Goal: Transaction & Acquisition: Purchase product/service

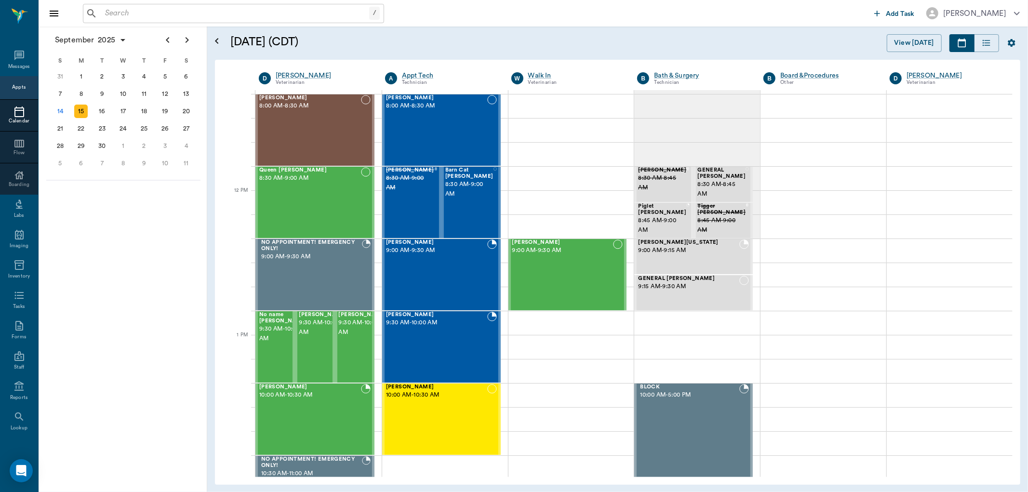
scroll to position [482, 0]
click at [315, 122] on div "Lucee Orr 8:00 AM - 8:30 AM" at bounding box center [310, 130] width 102 height 70
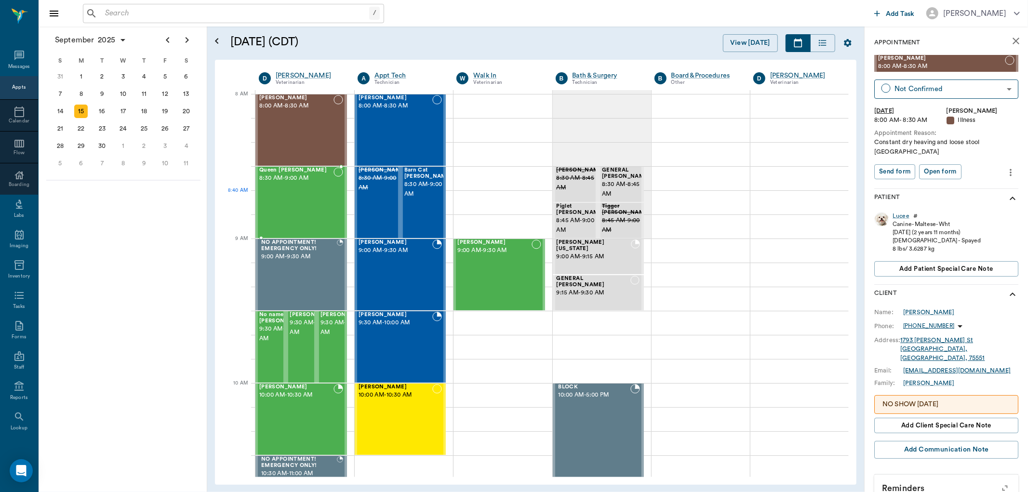
click at [330, 201] on div "Queen Roberson 8:30 AM - 9:00 AM" at bounding box center [296, 202] width 74 height 70
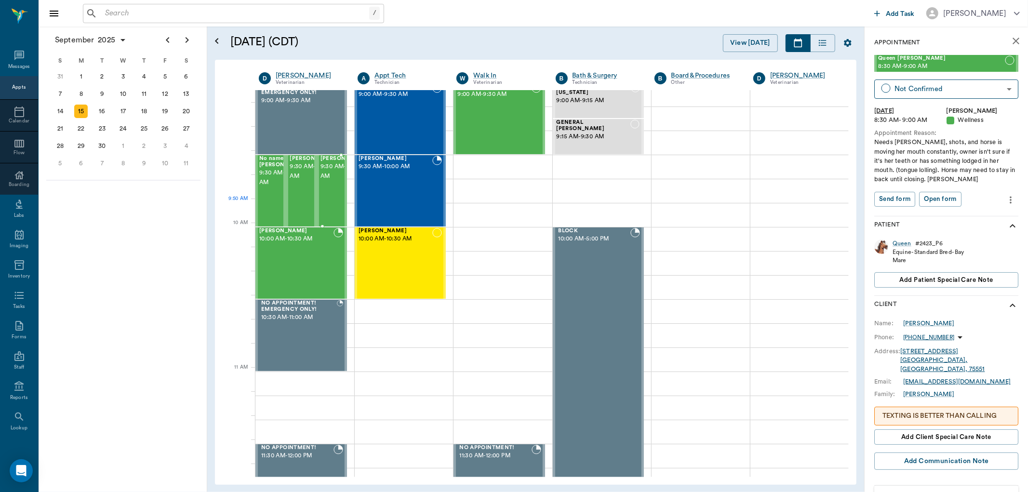
scroll to position [160, 0]
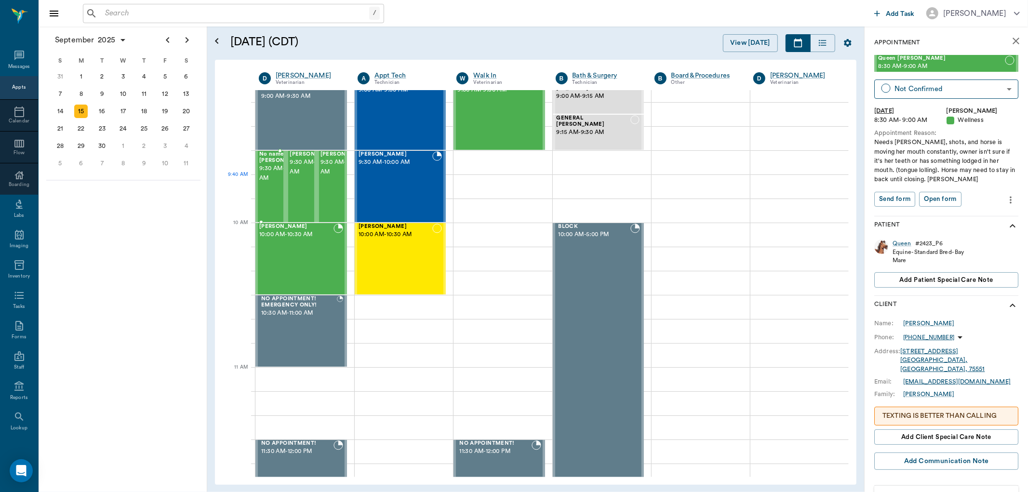
click at [268, 183] on span "9:30 AM - 10:00 AM" at bounding box center [283, 173] width 48 height 19
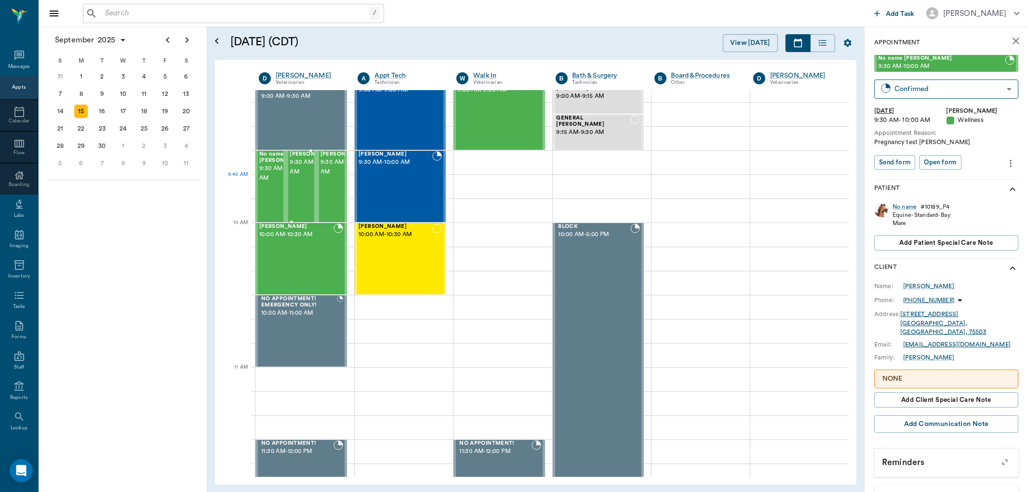
click at [302, 177] on span "9:30 AM - 10:00 AM" at bounding box center [314, 167] width 48 height 19
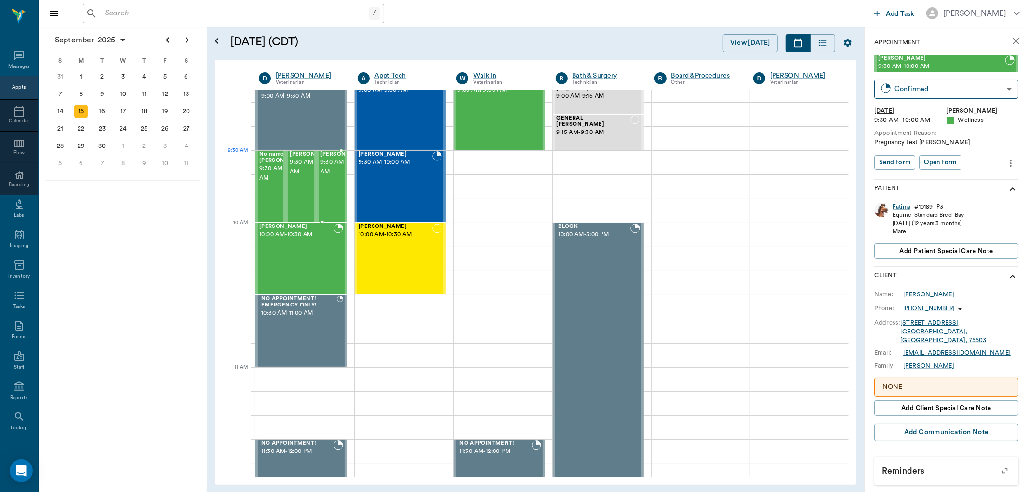
click at [324, 174] on span "9:30 AM - 10:00 AM" at bounding box center [344, 167] width 48 height 19
click at [300, 237] on span "10:00 AM - 10:30 AM" at bounding box center [296, 235] width 74 height 10
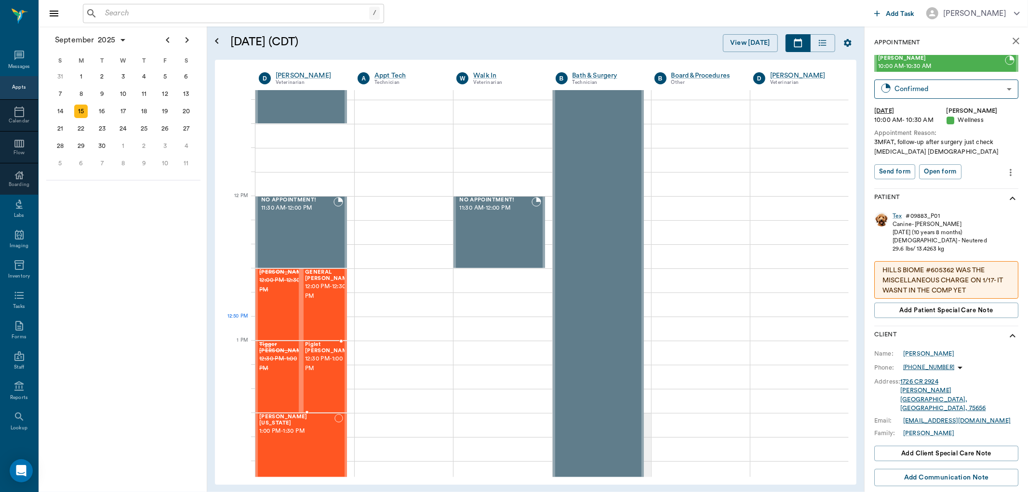
scroll to position [482, 0]
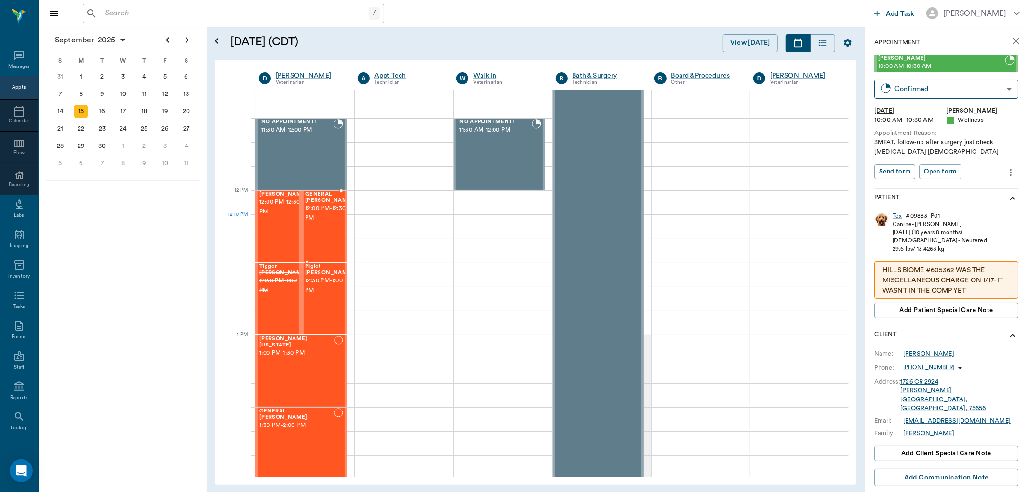
click at [331, 215] on span "12:00 PM - 12:30 PM" at bounding box center [329, 213] width 48 height 19
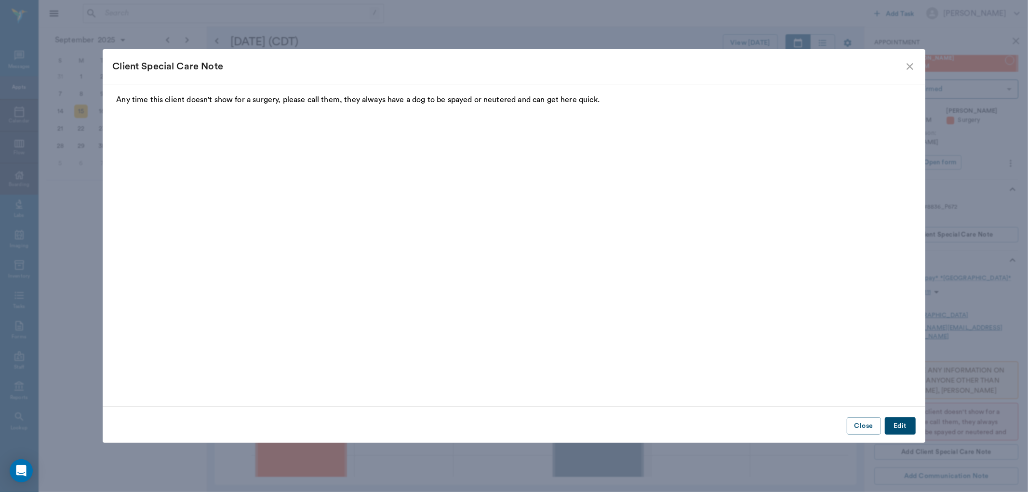
click at [911, 63] on icon "close" at bounding box center [910, 67] width 12 height 12
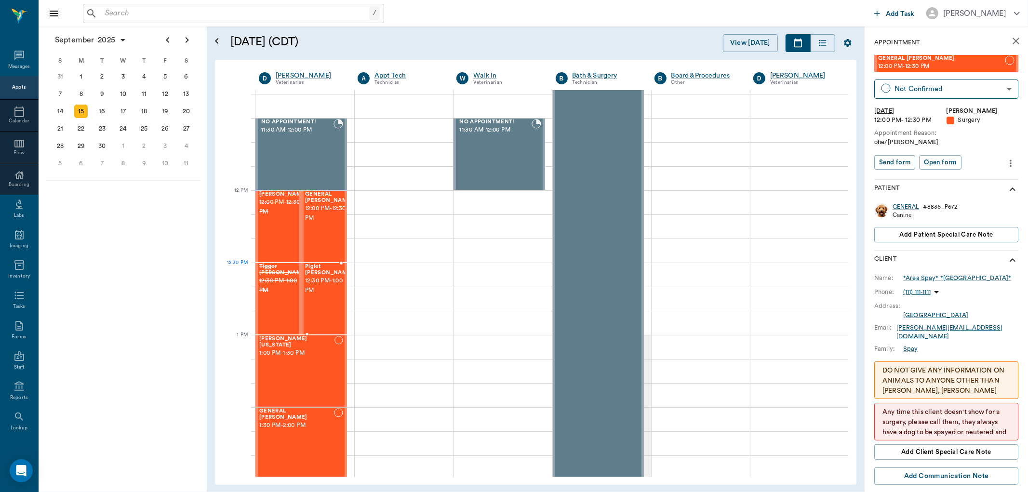
click at [325, 282] on span "12:30 PM - 1:00 PM" at bounding box center [329, 285] width 48 height 19
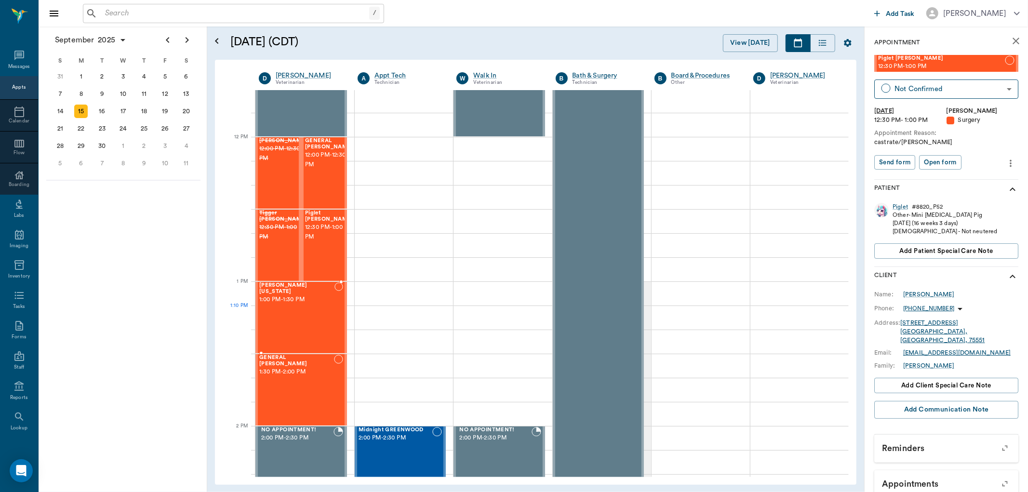
scroll to position [589, 0]
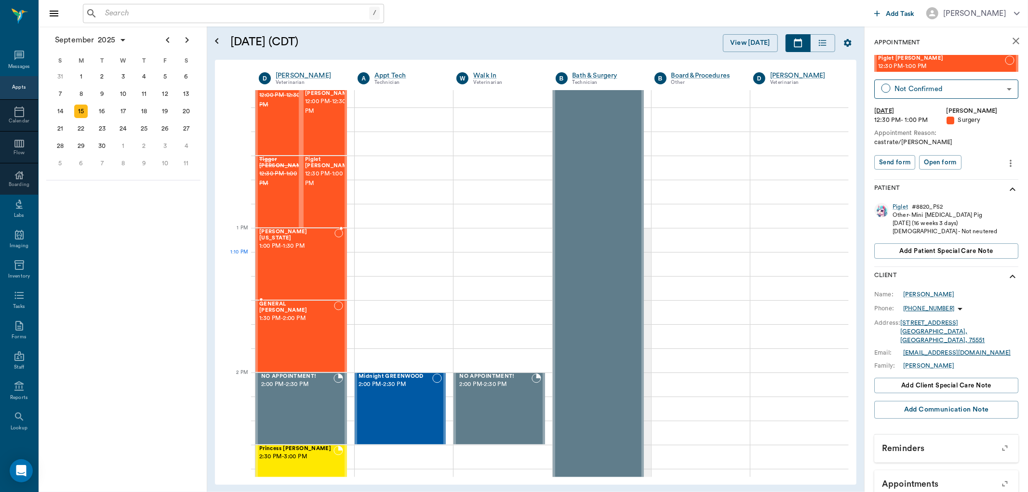
click at [309, 258] on div "Hunni Washington 1:00 PM - 1:30 PM" at bounding box center [296, 264] width 75 height 70
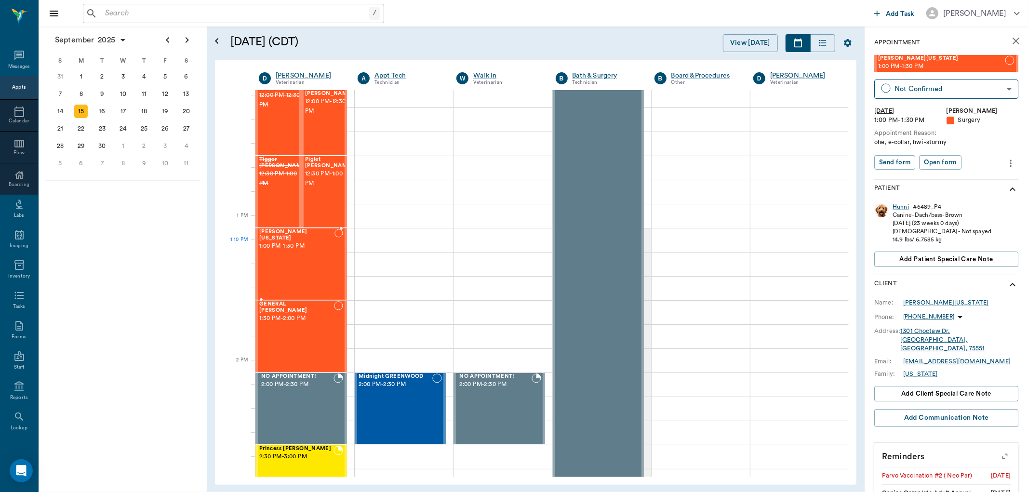
scroll to position [642, 0]
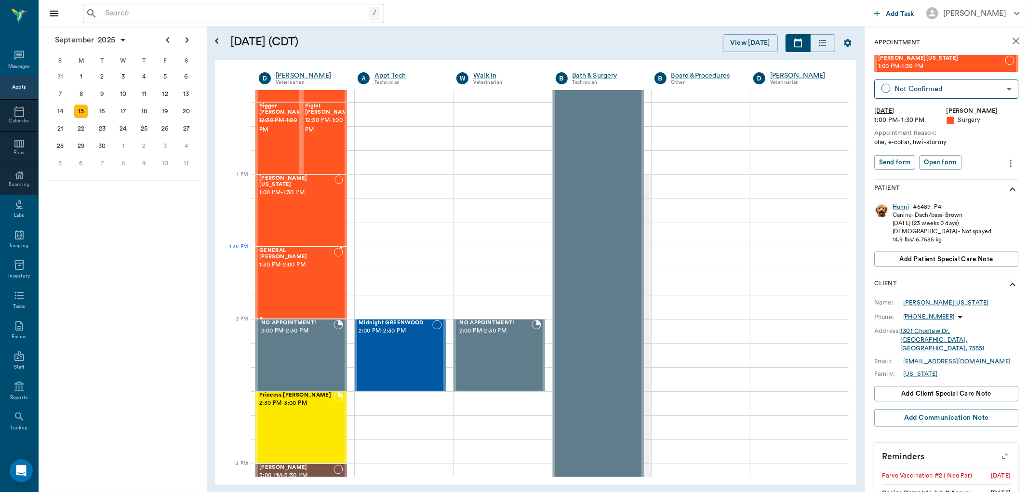
click at [306, 268] on div "GENERAL Spay 1:30 PM - 2:00 PM" at bounding box center [296, 283] width 75 height 70
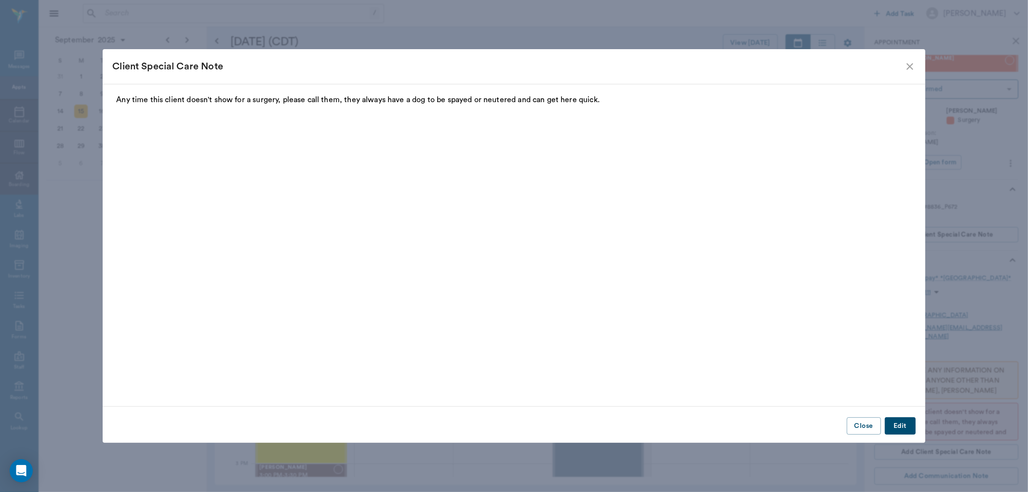
click at [913, 69] on icon "close" at bounding box center [910, 67] width 12 height 12
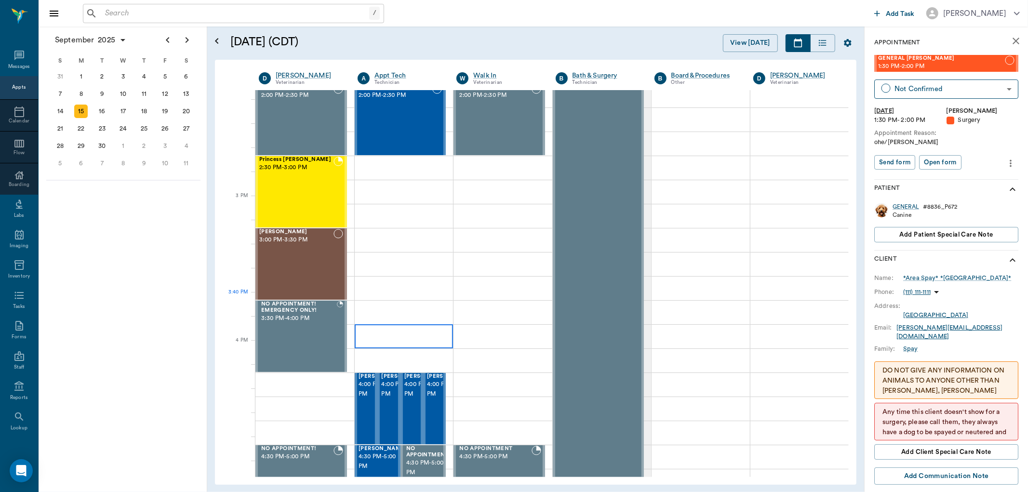
scroll to position [910, 0]
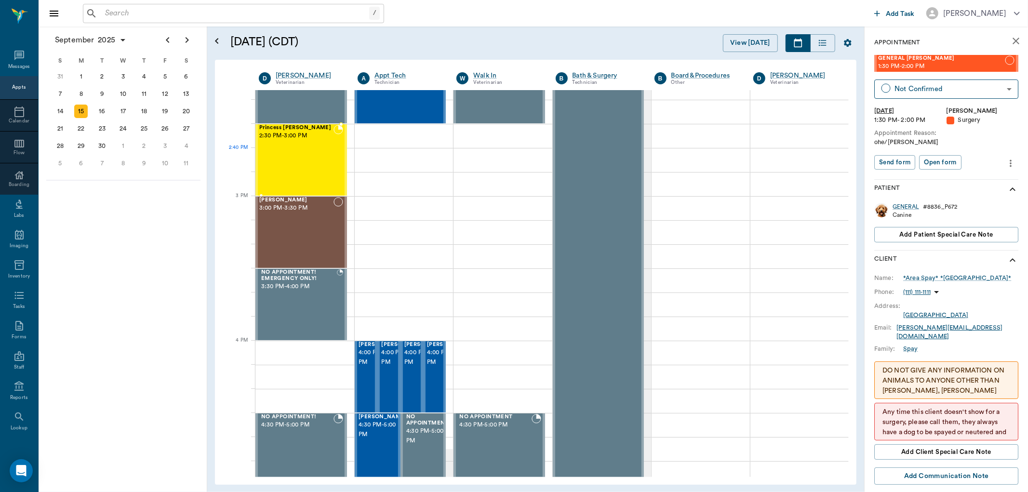
click at [305, 167] on div "Princess O'brien 2:30 PM - 3:00 PM" at bounding box center [296, 160] width 74 height 70
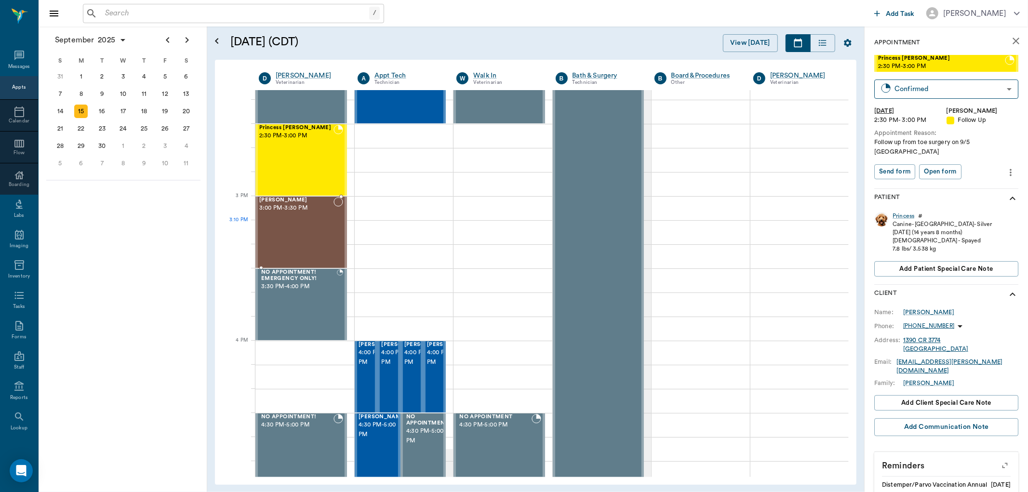
click at [310, 238] on div "Maria Hall 3:00 PM - 3:30 PM" at bounding box center [296, 232] width 74 height 70
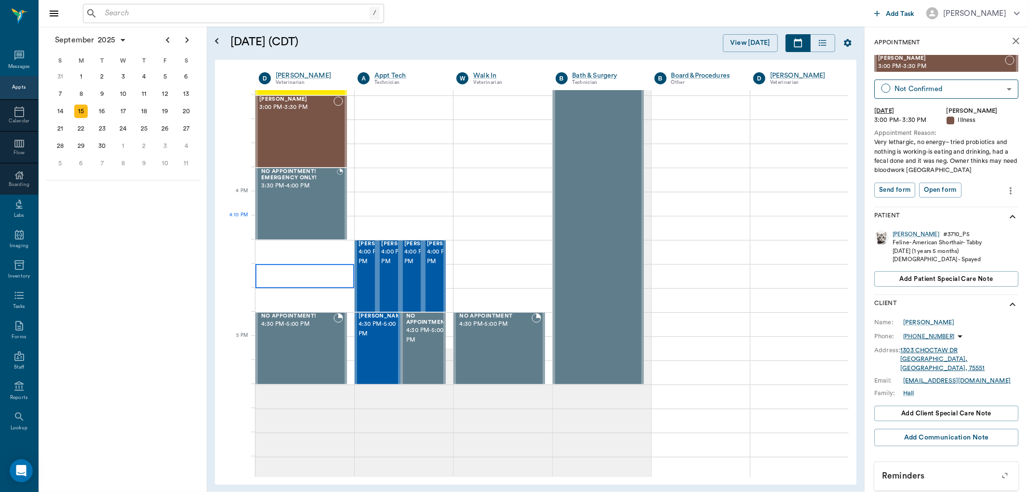
scroll to position [1070, 0]
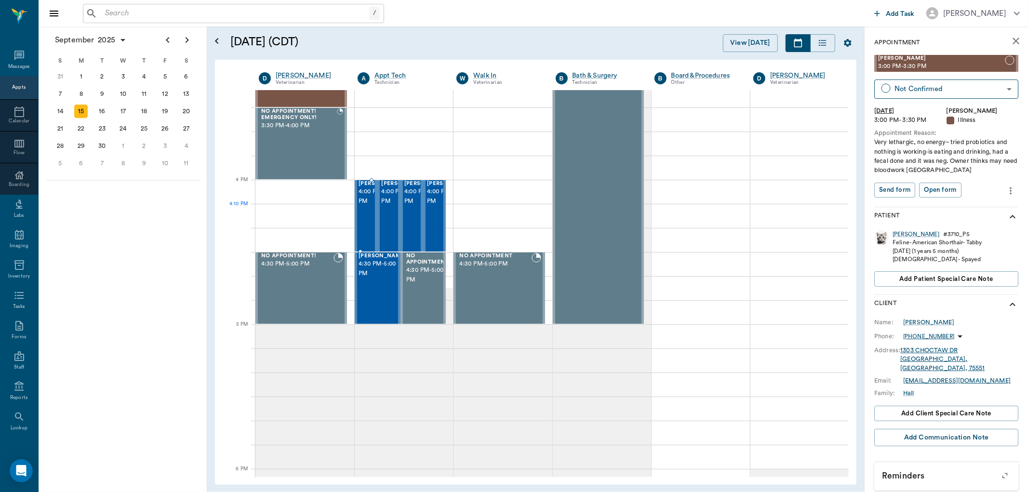
click at [363, 204] on span "4:00 PM - 4:30 PM" at bounding box center [382, 196] width 48 height 19
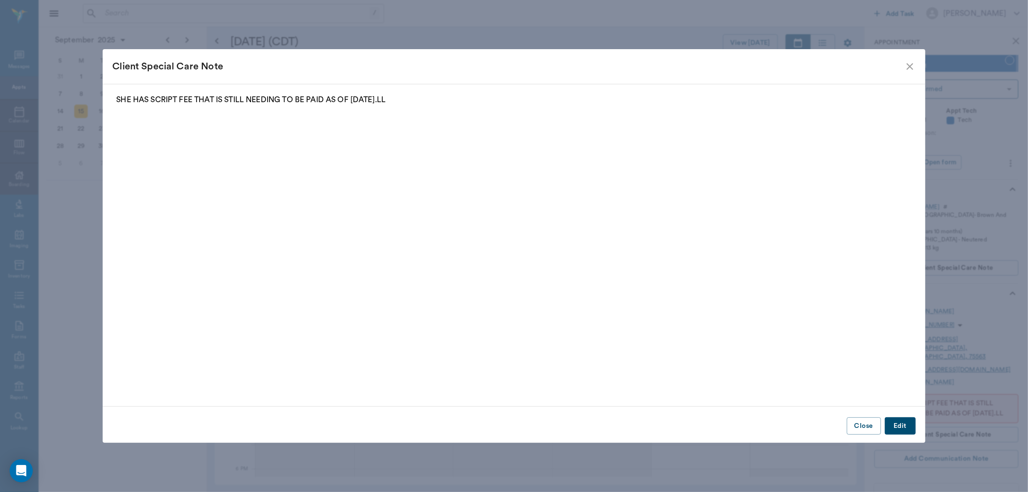
click at [913, 66] on icon "close" at bounding box center [910, 67] width 12 height 12
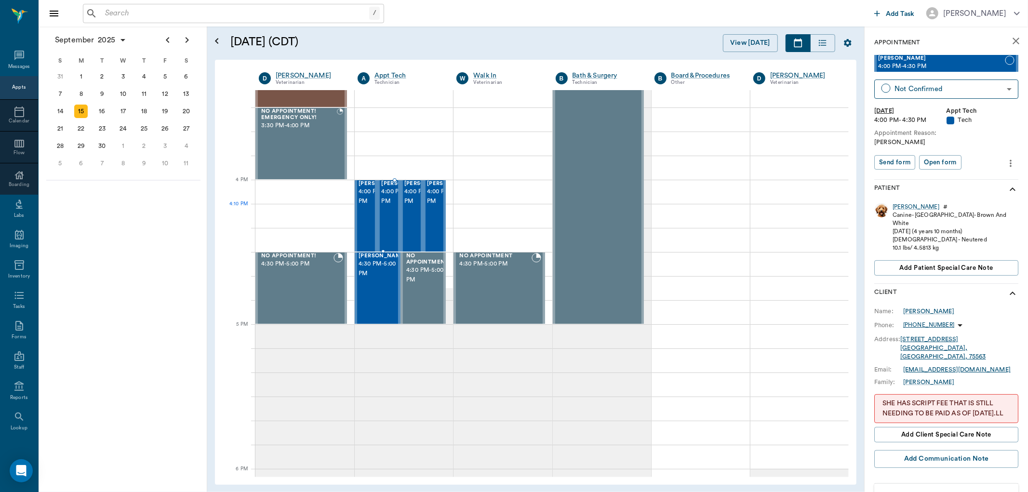
click at [386, 206] on span "4:00 PM - 4:30 PM" at bounding box center [405, 196] width 48 height 19
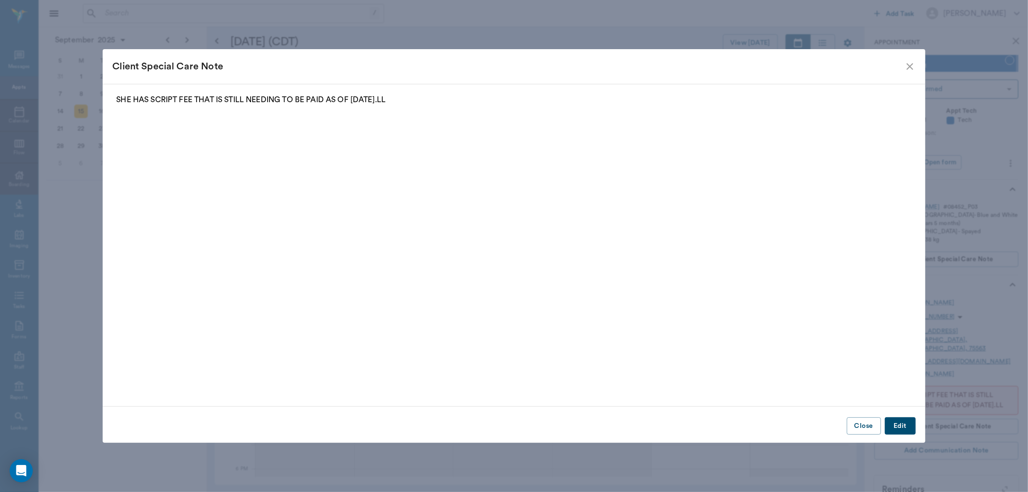
click at [916, 69] on div "Client Special Care Note" at bounding box center [514, 66] width 822 height 35
click at [904, 69] on icon "close" at bounding box center [910, 67] width 12 height 12
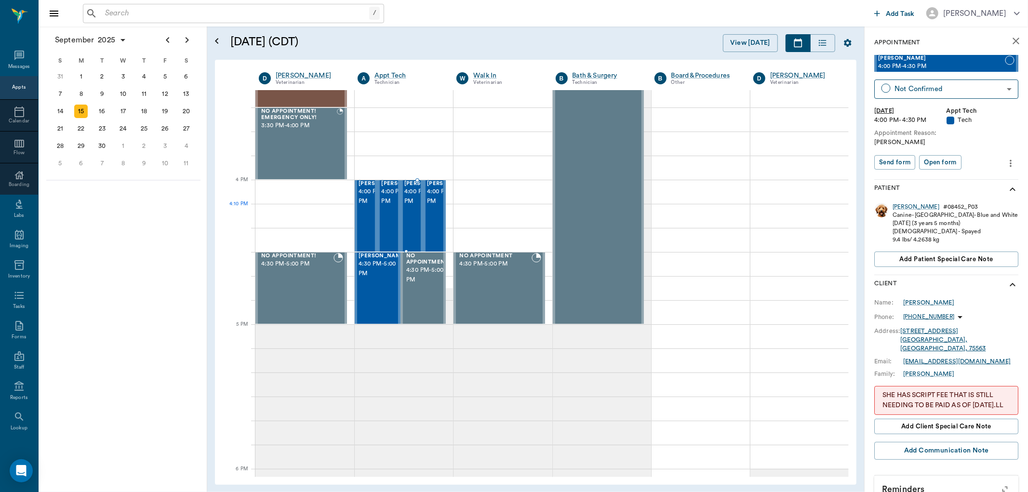
click at [417, 206] on span "4:00 PM - 4:30 PM" at bounding box center [428, 196] width 48 height 19
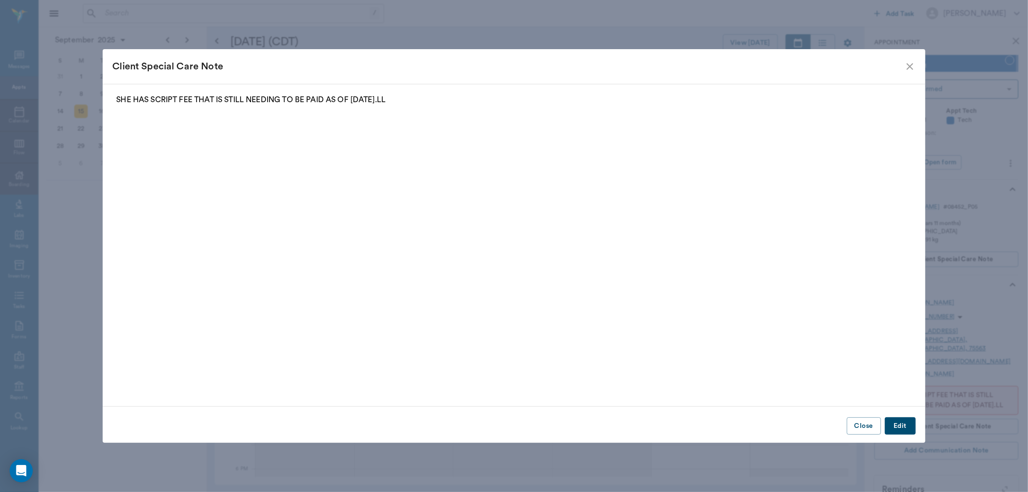
click at [907, 68] on icon "close" at bounding box center [910, 67] width 12 height 12
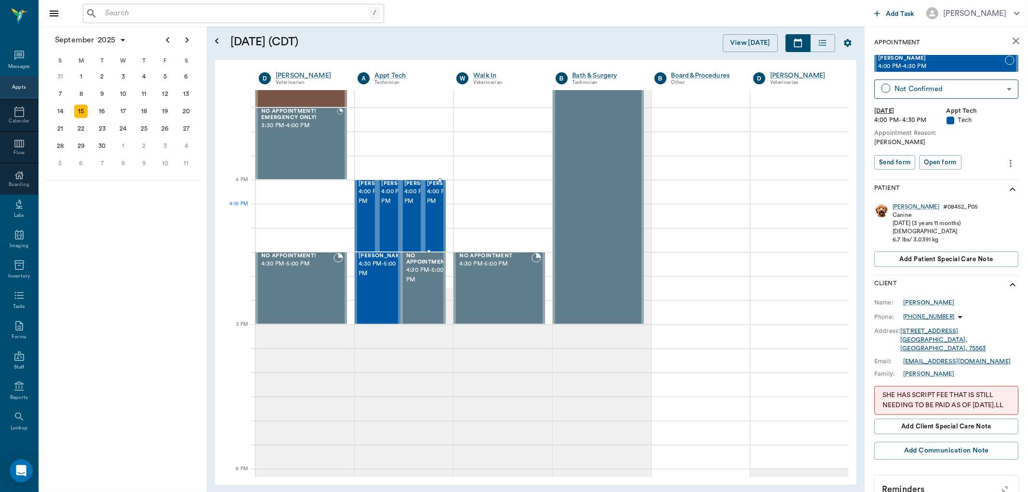
click at [434, 206] on span "4:00 PM - 4:30 PM" at bounding box center [451, 196] width 48 height 19
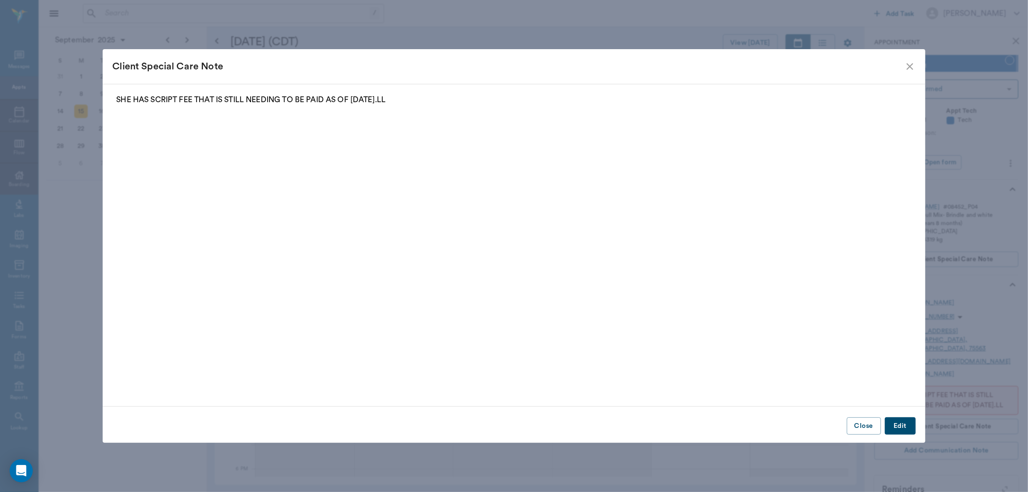
click at [917, 73] on div "Client Special Care Note" at bounding box center [514, 66] width 822 height 35
click at [912, 68] on icon "close" at bounding box center [909, 66] width 7 height 7
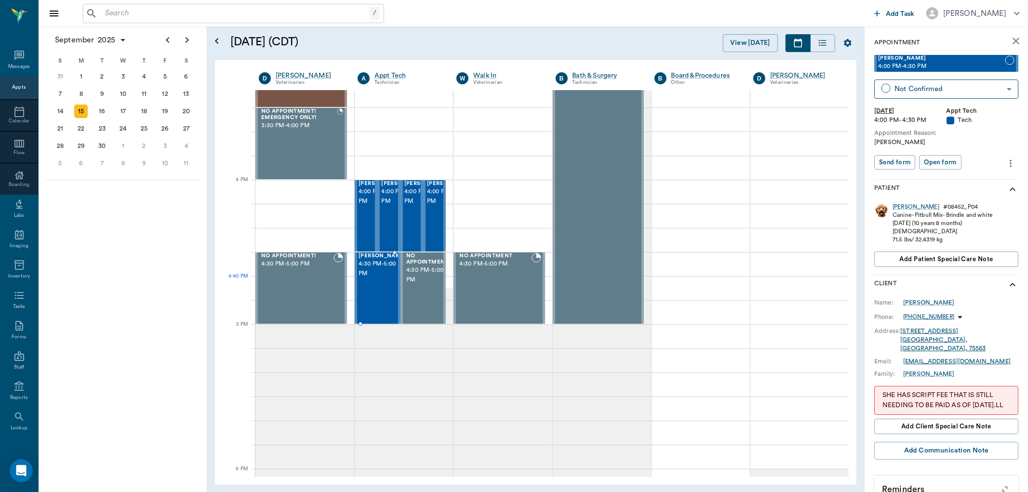
click at [368, 290] on div "Missy Tyson 4:30 PM - 5:00 PM" at bounding box center [382, 288] width 48 height 70
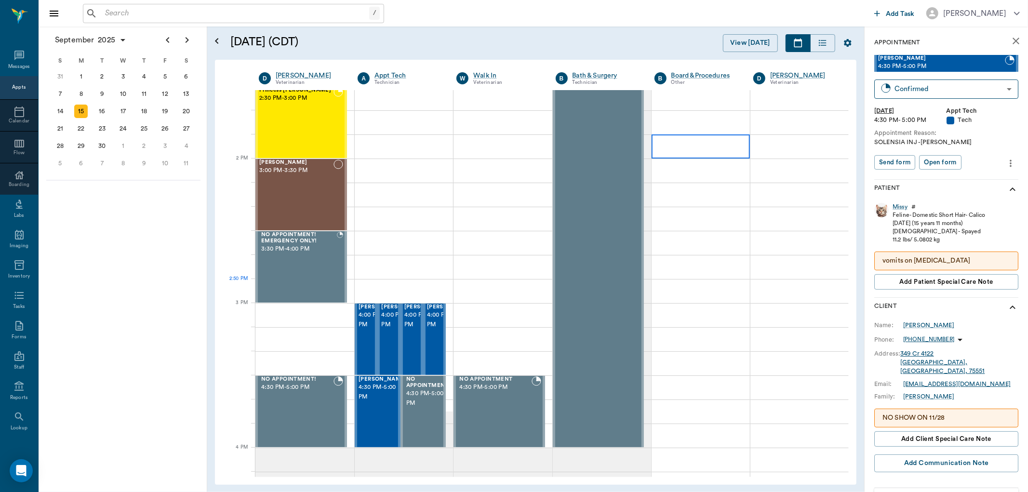
scroll to position [803, 0]
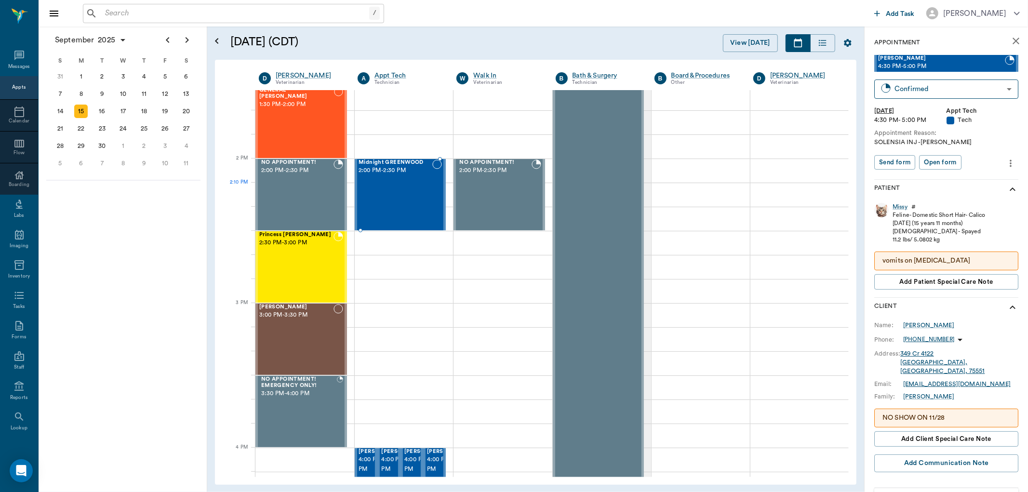
click at [387, 200] on div "Midnight GREENWOOD 2:00 PM - 2:30 PM" at bounding box center [395, 194] width 74 height 70
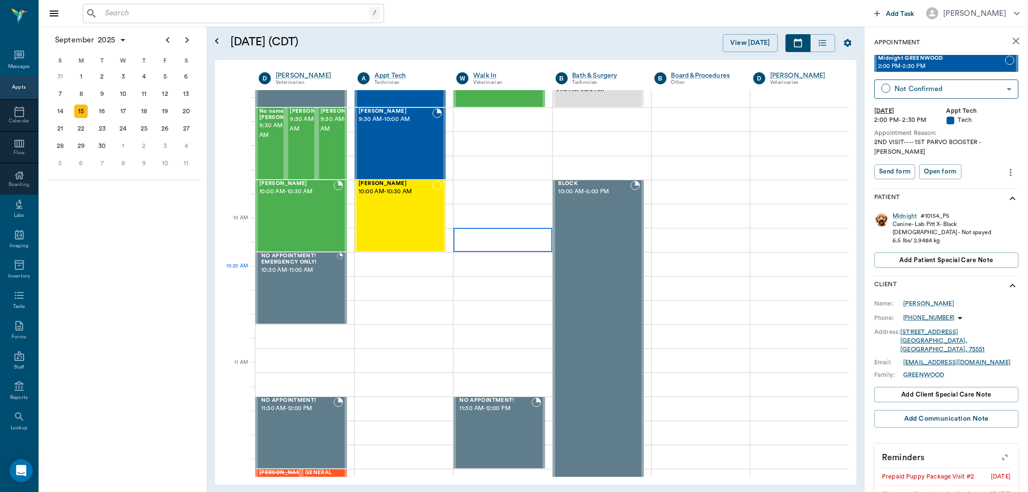
scroll to position [160, 0]
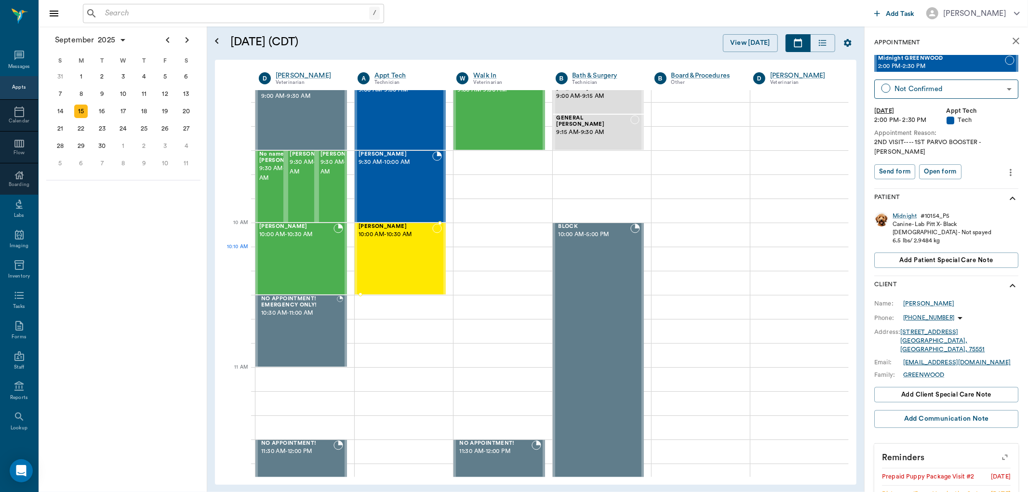
click at [387, 249] on div "JENNY Hervey 10:00 AM - 10:30 AM" at bounding box center [395, 259] width 74 height 70
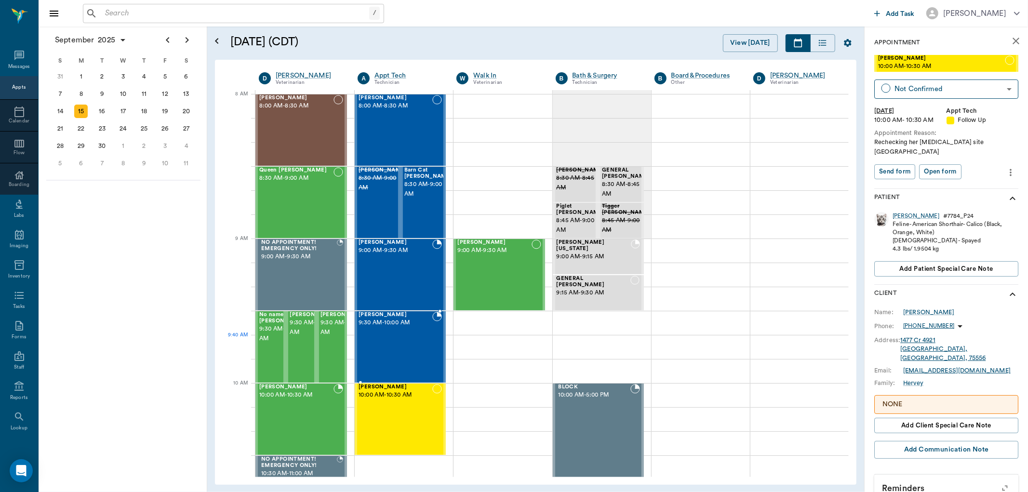
click at [422, 339] on div "Levi Ortiz 9:30 AM - 10:00 AM" at bounding box center [395, 347] width 74 height 70
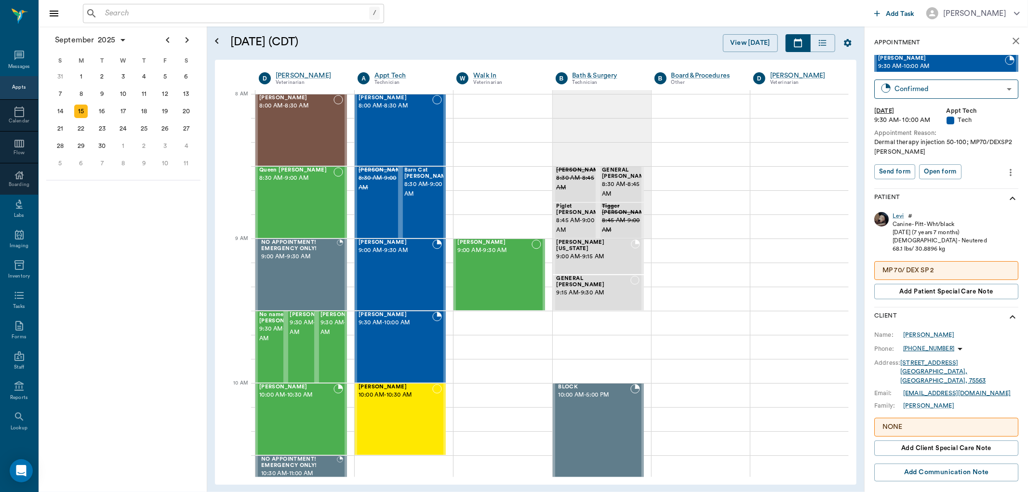
click at [883, 218] on img at bounding box center [881, 219] width 14 height 14
click at [902, 217] on div "Levi" at bounding box center [898, 216] width 12 height 8
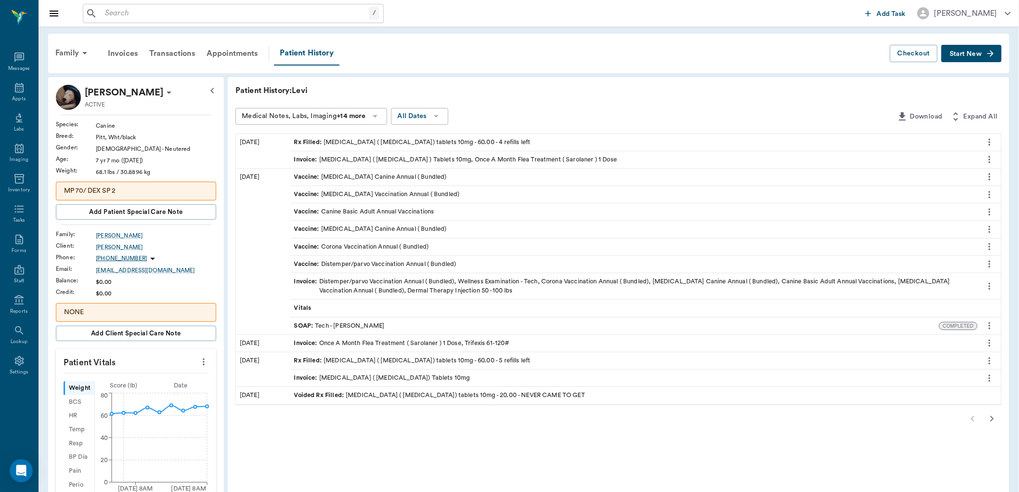
click at [68, 98] on img at bounding box center [68, 97] width 25 height 25
click at [107, 91] on p "[PERSON_NAME]" at bounding box center [124, 92] width 79 height 15
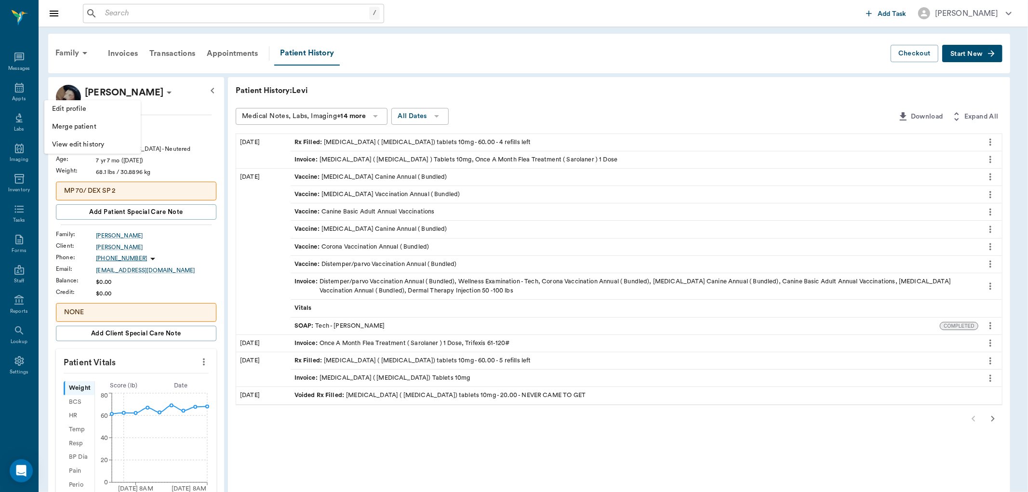
click at [99, 106] on span "Edit profile" at bounding box center [92, 109] width 81 height 10
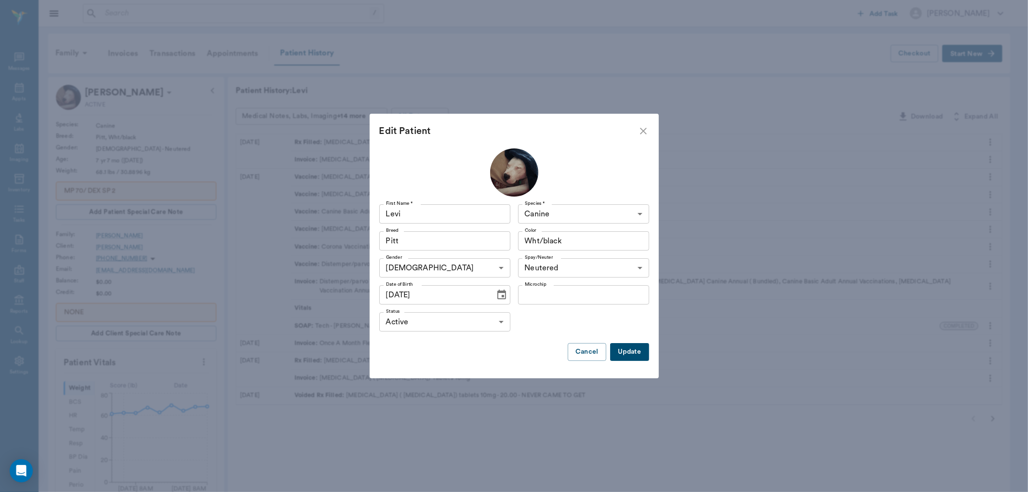
click at [646, 132] on icon "close" at bounding box center [643, 131] width 12 height 12
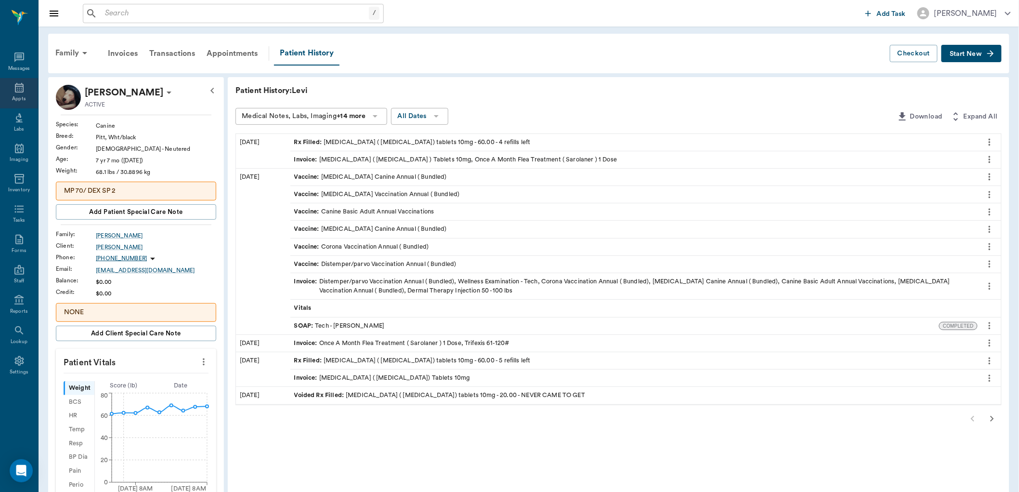
click at [16, 82] on icon at bounding box center [19, 88] width 12 height 12
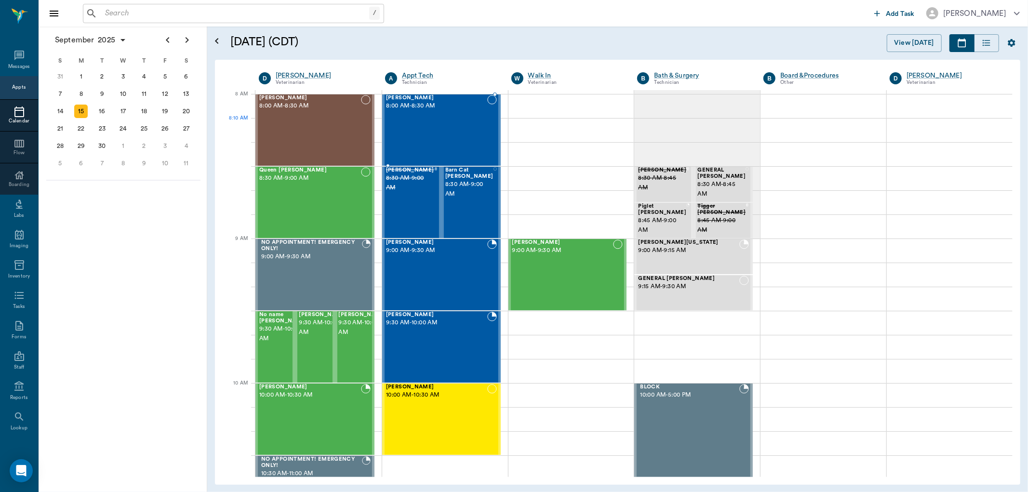
click at [443, 128] on div "Raisin Scott 8:00 AM - 8:30 AM" at bounding box center [436, 130] width 101 height 70
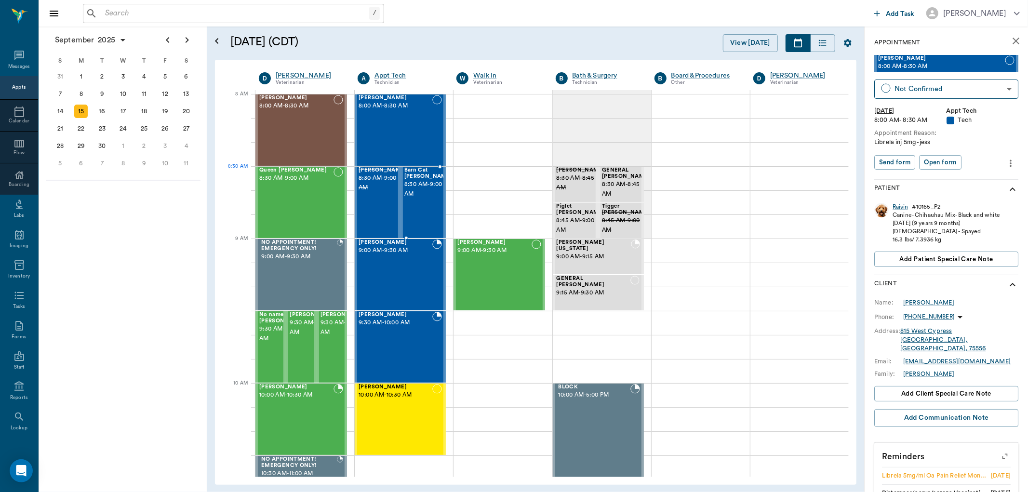
click at [422, 190] on span "8:30 AM - 9:00 AM" at bounding box center [428, 189] width 48 height 19
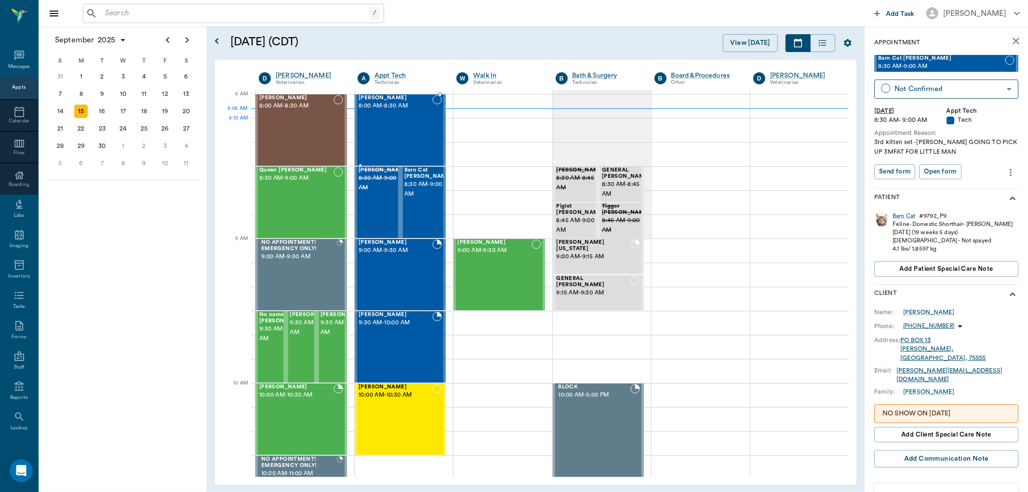
click at [407, 122] on div "Raisin Scott 8:00 AM - 8:30 AM" at bounding box center [395, 130] width 74 height 70
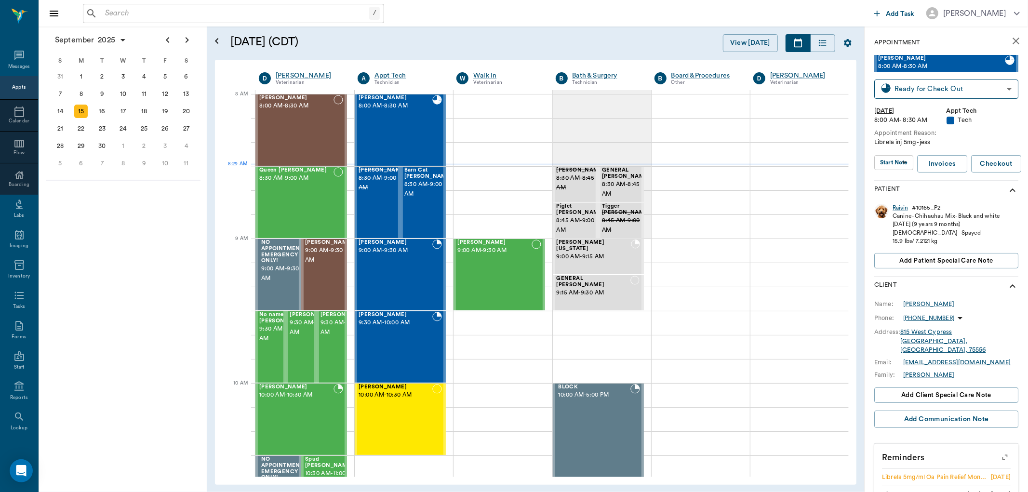
click at [112, 12] on input "text" at bounding box center [235, 13] width 268 height 13
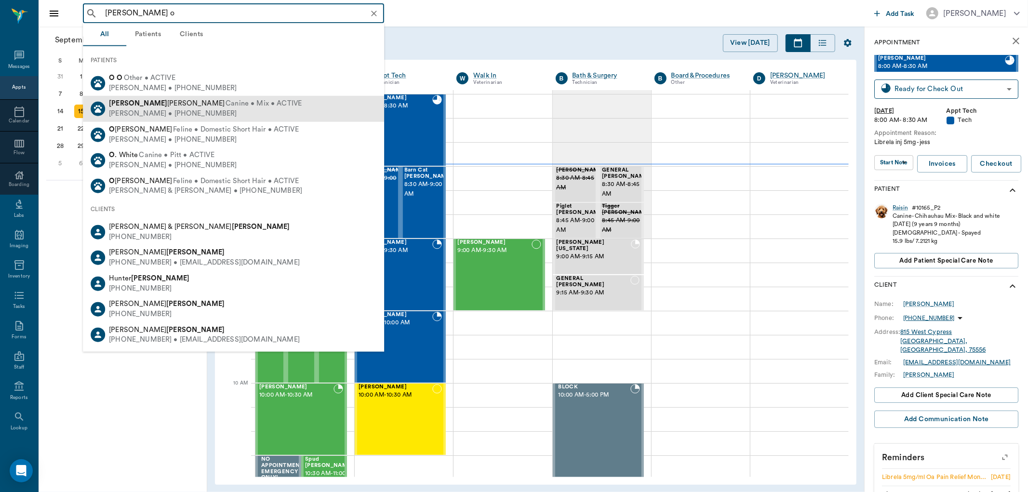
click at [160, 113] on div "[PERSON_NAME] • [PHONE_NUMBER]" at bounding box center [205, 114] width 193 height 10
type input "[PERSON_NAME] o"
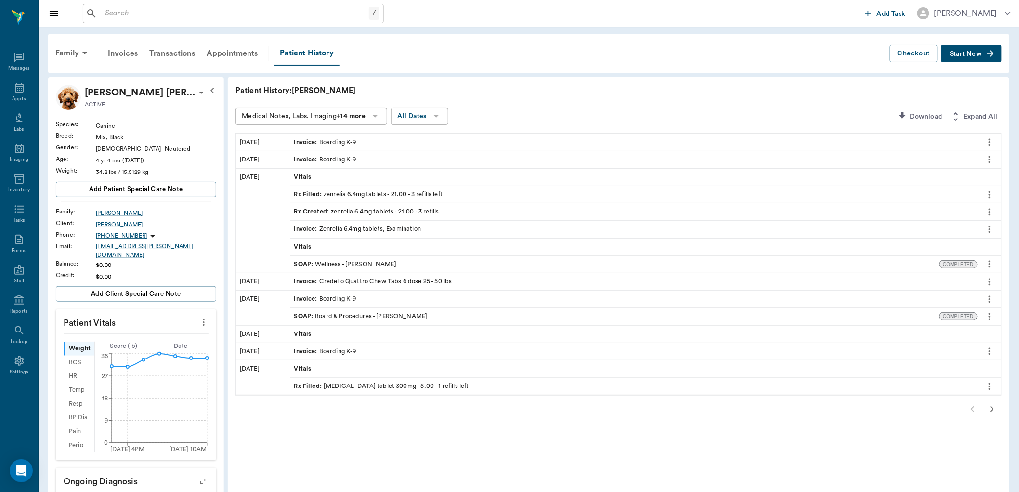
click at [326, 194] on div "Rx Filled : zenrelia 6.4mg tablets - 21.00 - 3 refills left" at bounding box center [368, 194] width 149 height 9
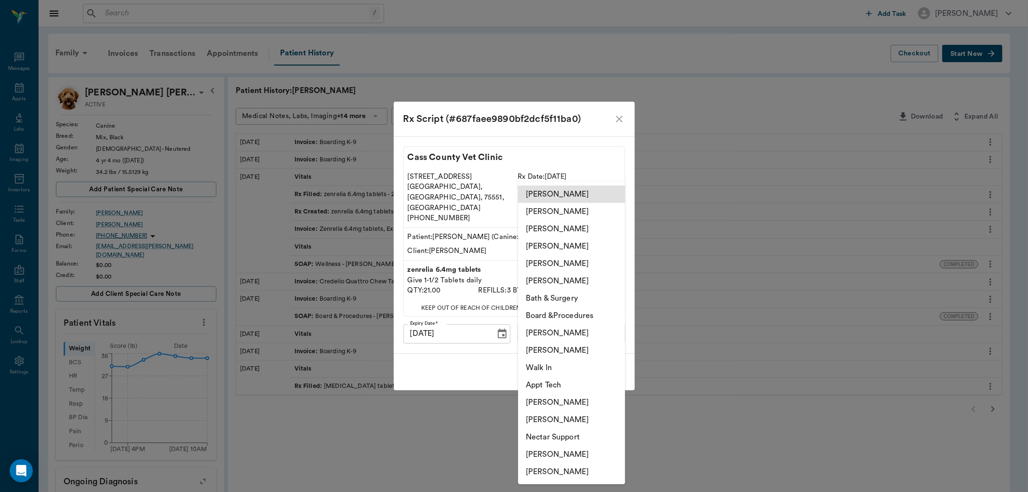
click at [567, 326] on body "/ ​ Add Task [PERSON_NAME] Nectar Messages Appts Labs Imaging Inventory Tasks F…" at bounding box center [514, 432] width 1028 height 865
click at [552, 330] on li "[PERSON_NAME]" at bounding box center [571, 332] width 107 height 17
type input "63ec2ede52e12b0ba117d0d7"
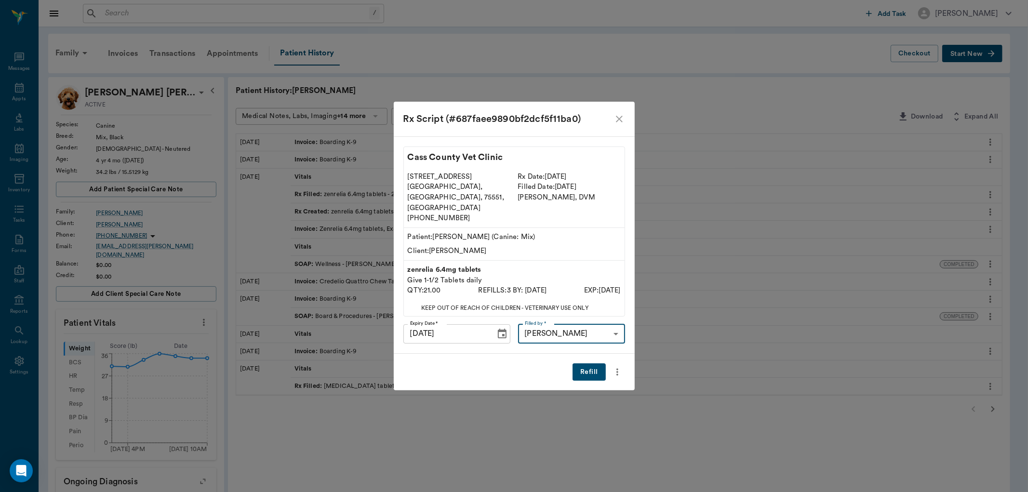
click at [590, 365] on button "Refill" at bounding box center [588, 372] width 33 height 18
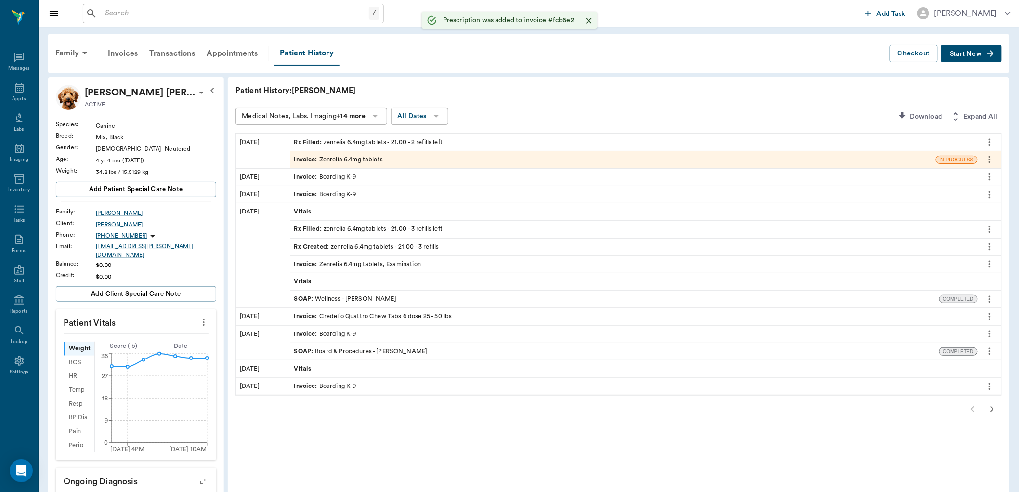
click at [334, 158] on div "Invoice : Zenrelia 6.4mg tablets" at bounding box center [338, 159] width 89 height 9
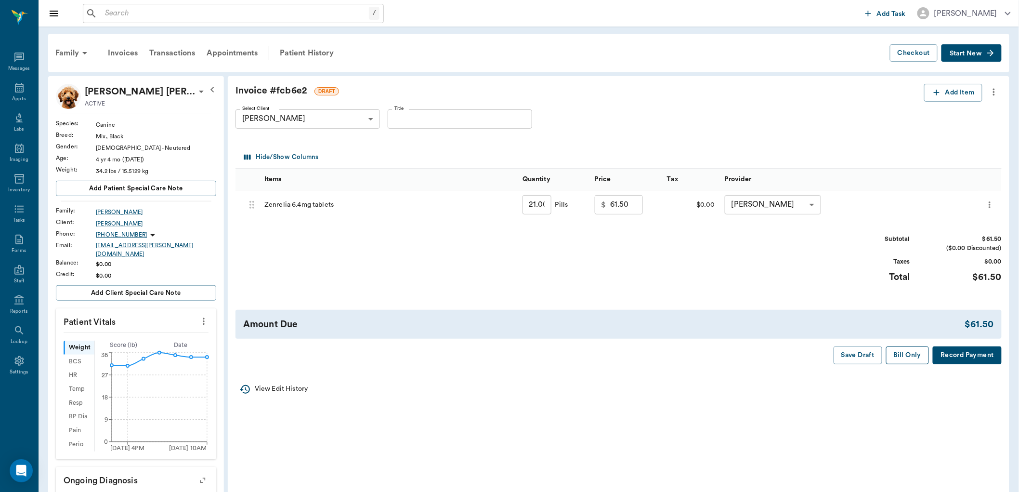
click at [907, 357] on button "Bill Only" at bounding box center [907, 355] width 43 height 18
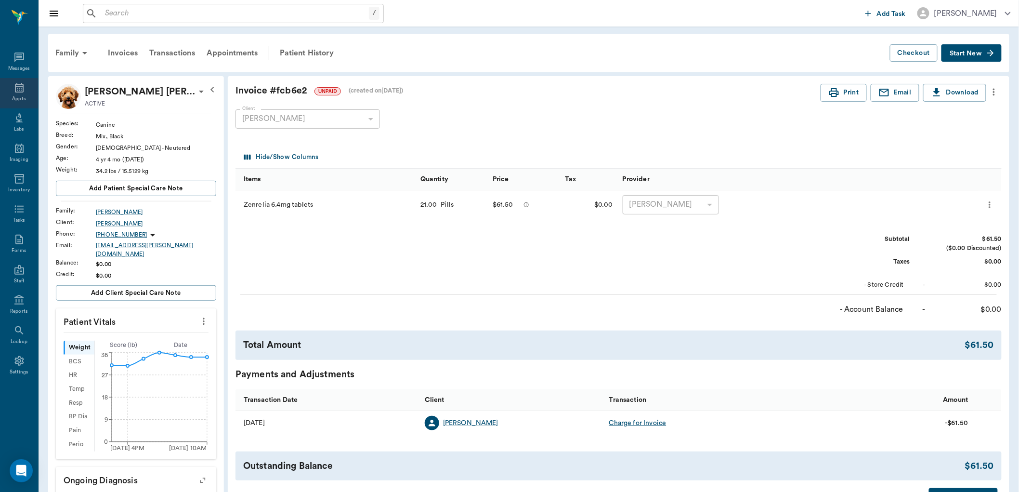
click at [17, 89] on icon at bounding box center [19, 88] width 12 height 12
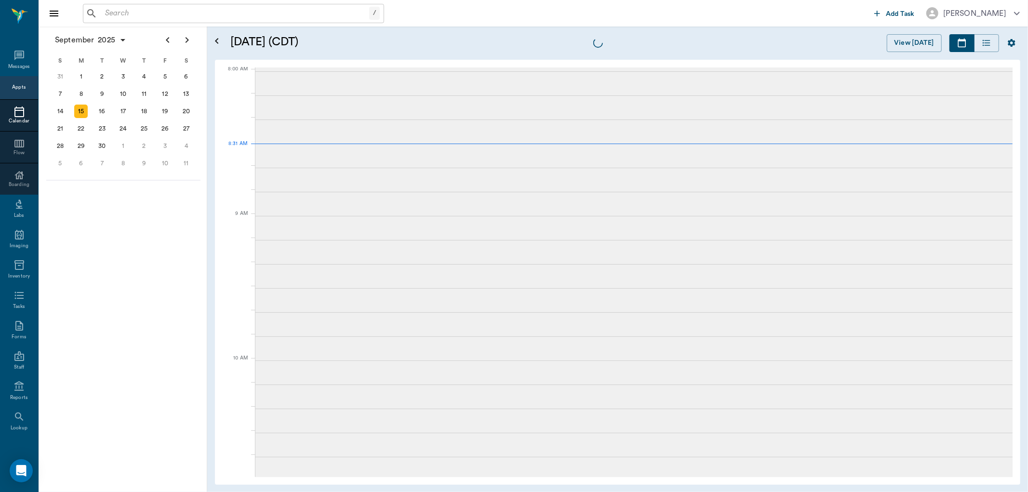
scroll to position [2, 0]
